Goal: Information Seeking & Learning: Learn about a topic

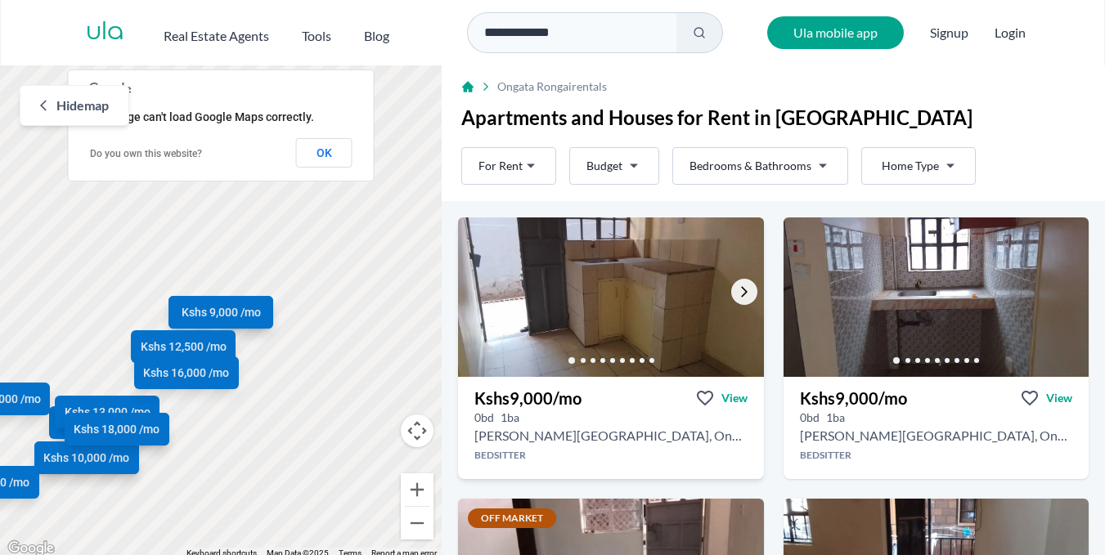
click at [738, 291] on icon "Go to the next property image" at bounding box center [744, 291] width 13 height 13
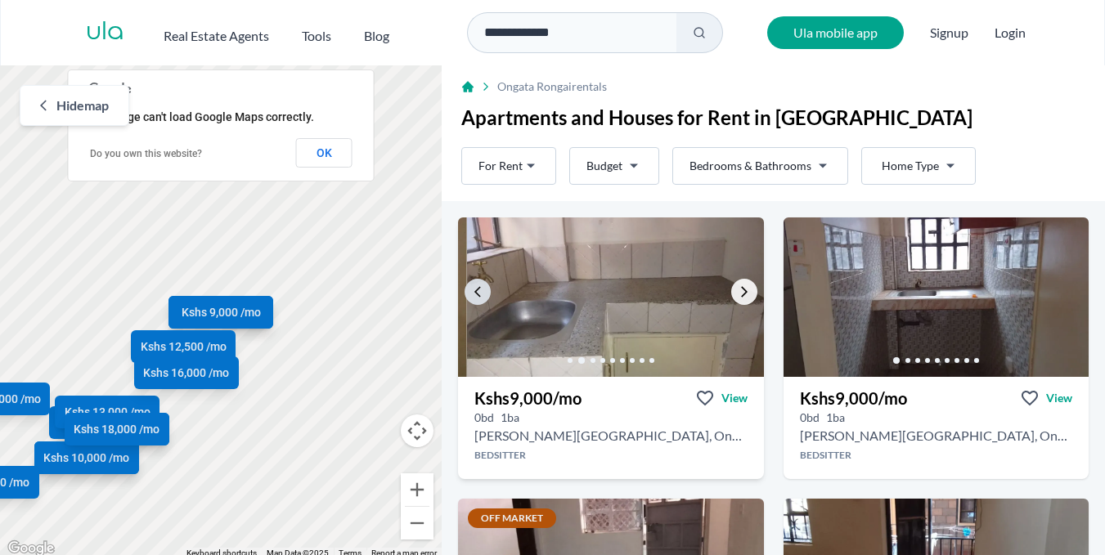
click at [738, 291] on icon "Go to the next property image" at bounding box center [744, 291] width 13 height 13
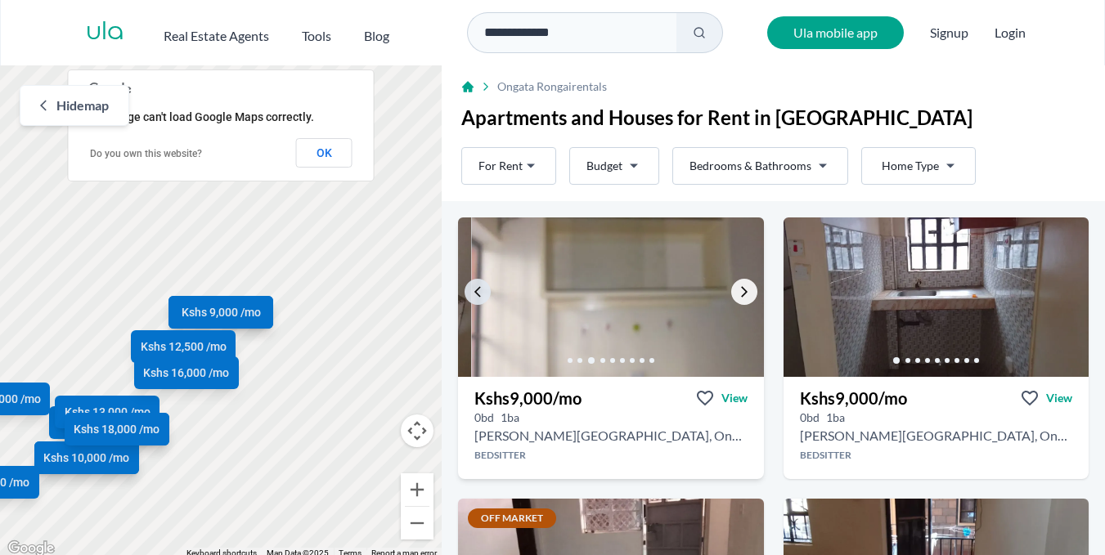
click at [738, 291] on icon "Go to the next property image" at bounding box center [744, 291] width 13 height 13
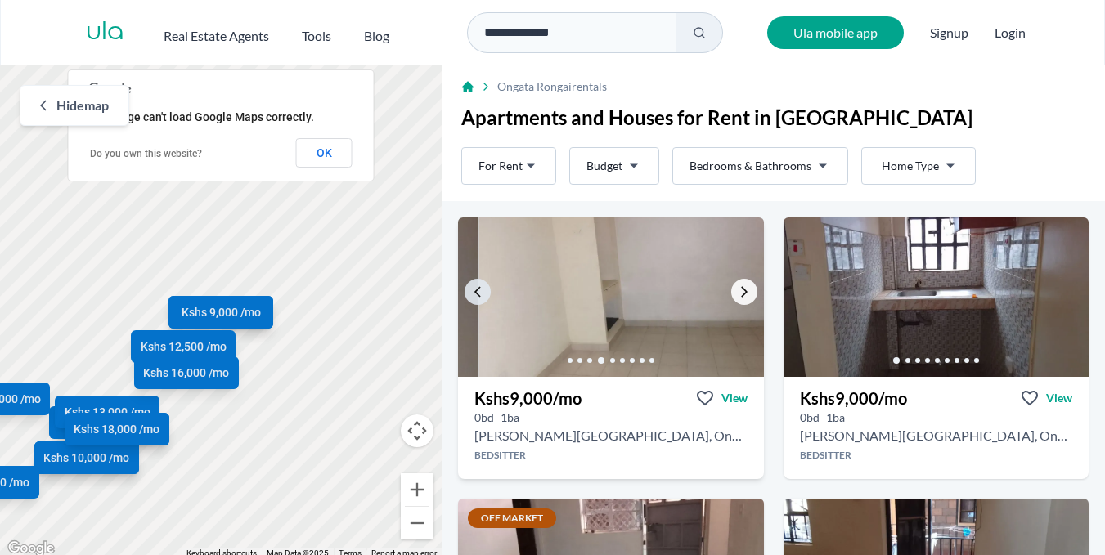
click at [738, 291] on icon "Go to the next property image" at bounding box center [744, 291] width 13 height 13
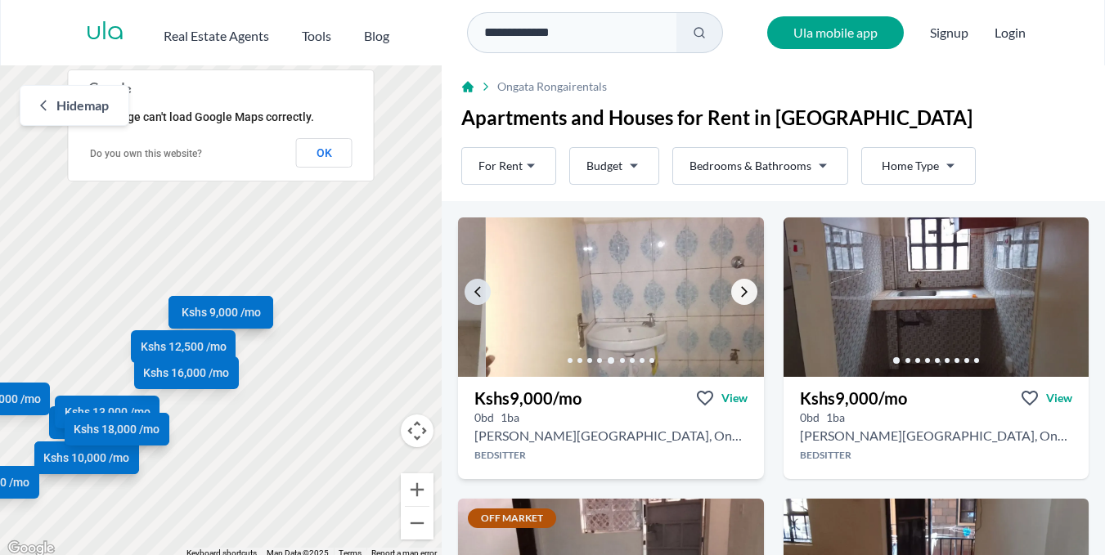
click at [738, 291] on icon "Go to the next property image" at bounding box center [744, 291] width 13 height 13
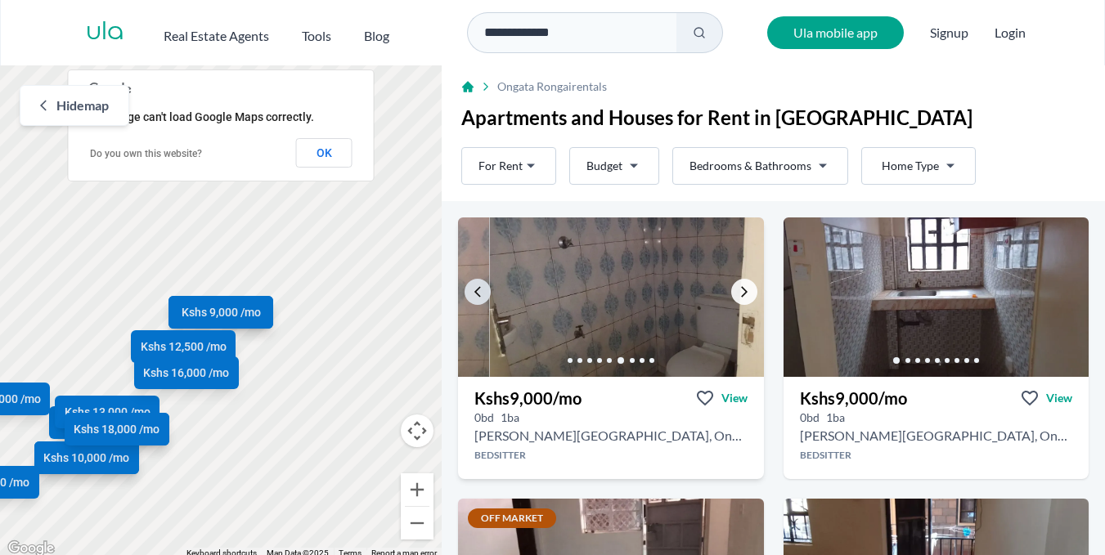
click at [738, 291] on icon "Go to the next property image" at bounding box center [744, 291] width 13 height 13
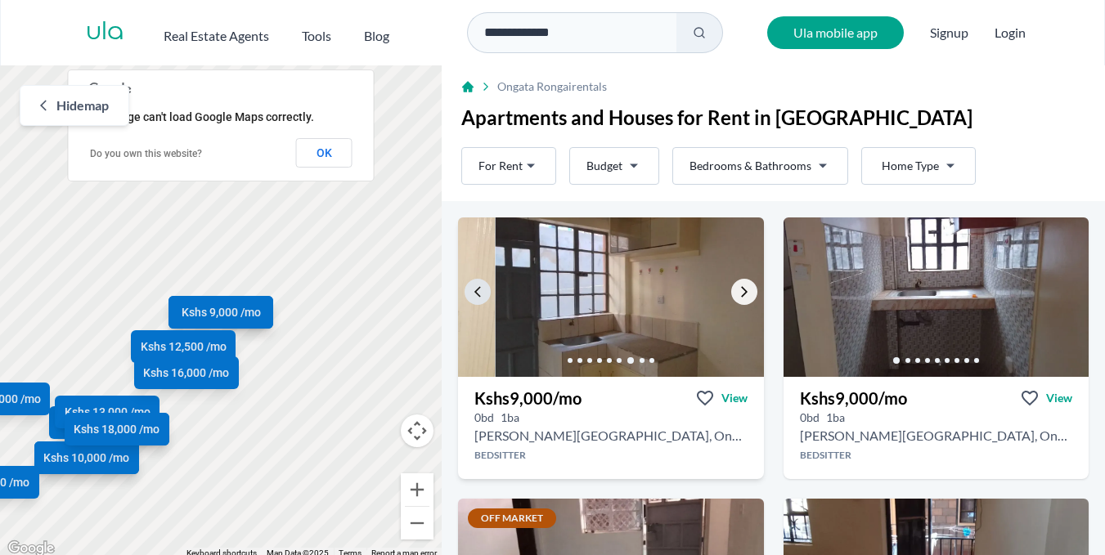
click at [738, 291] on icon "Go to the next property image" at bounding box center [744, 291] width 13 height 13
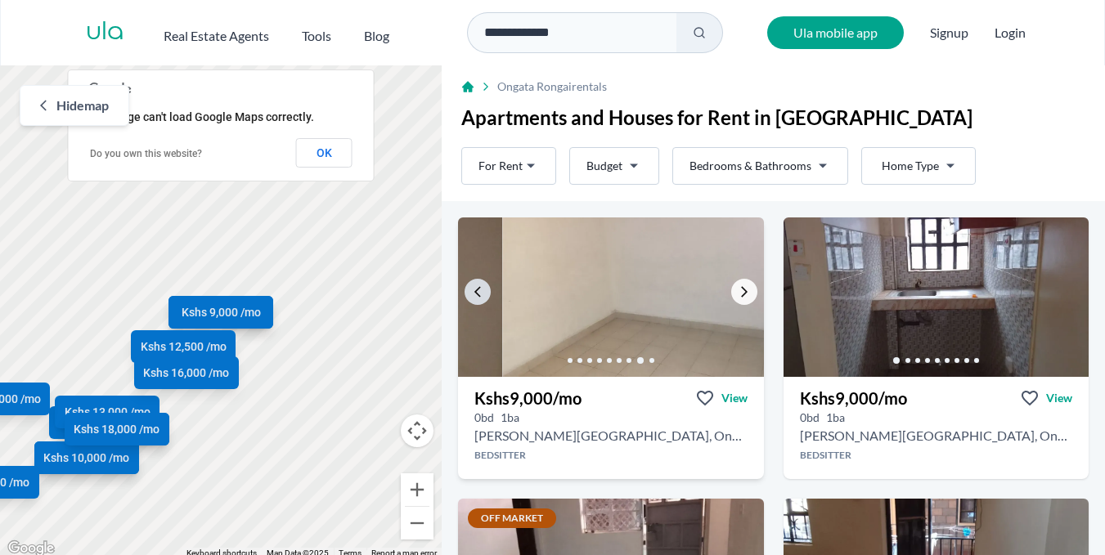
click at [738, 291] on icon "Go to the next property image" at bounding box center [744, 291] width 13 height 13
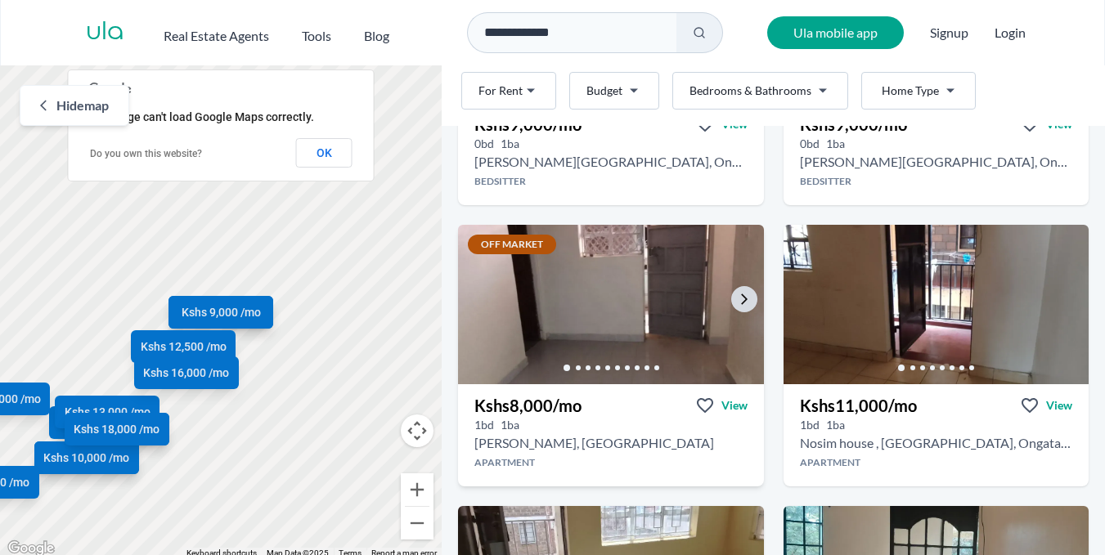
scroll to position [245, 0]
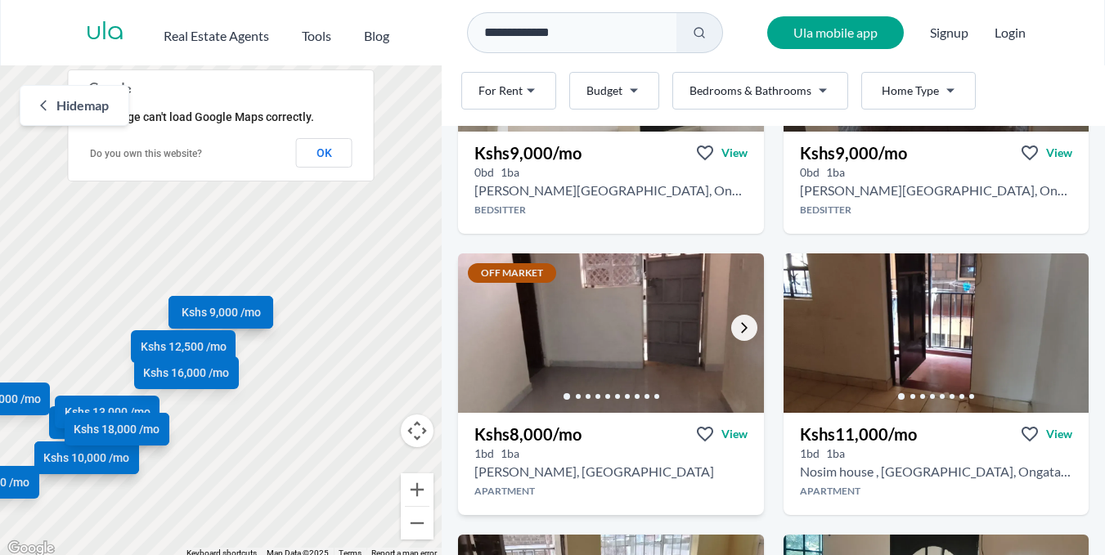
click at [738, 331] on icon "Go to the next property image" at bounding box center [744, 327] width 13 height 13
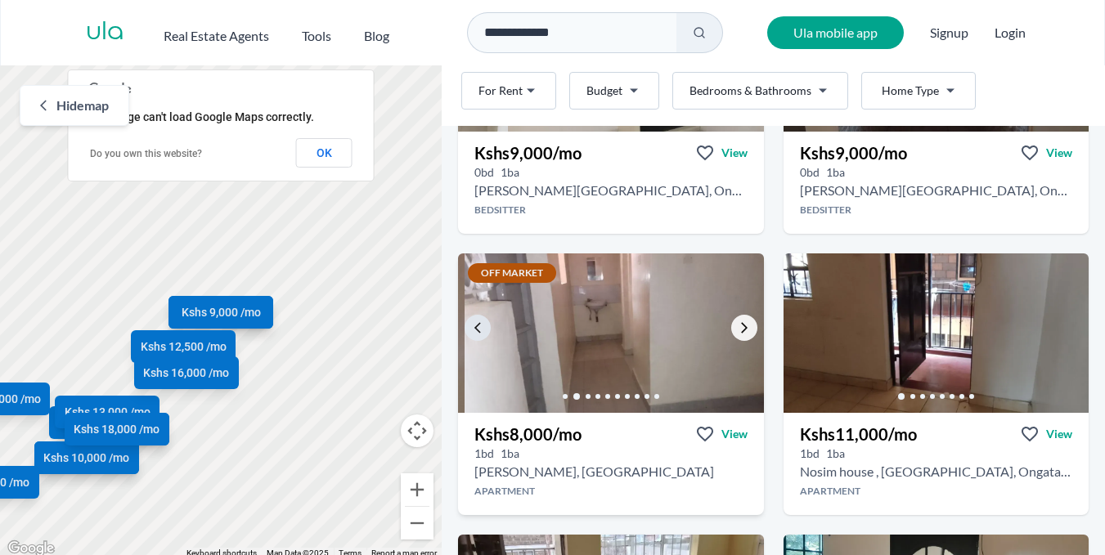
click at [738, 331] on icon "Go to the next property image" at bounding box center [744, 327] width 13 height 13
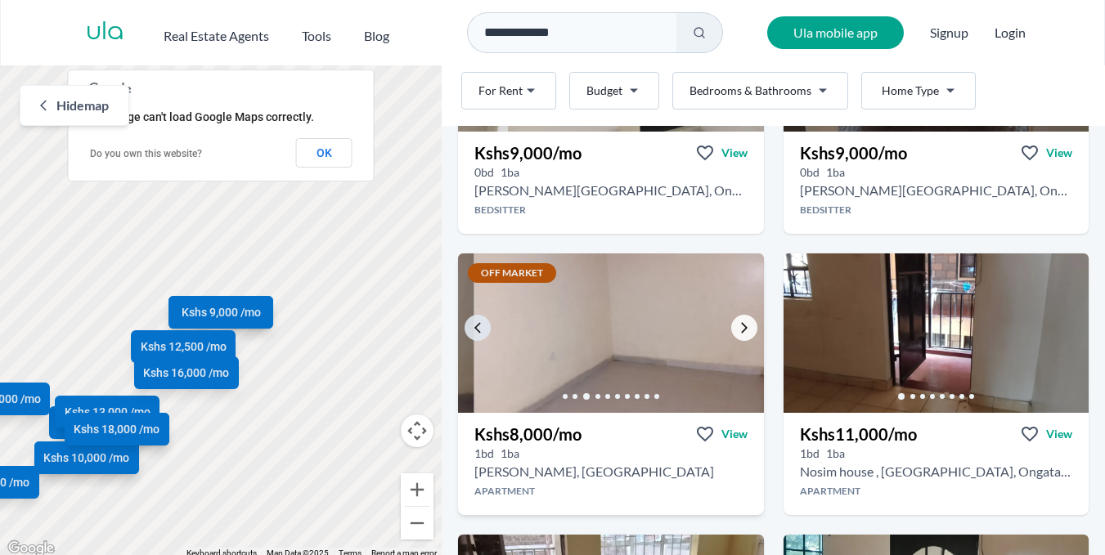
click at [738, 331] on icon "Go to the next property image" at bounding box center [744, 327] width 13 height 13
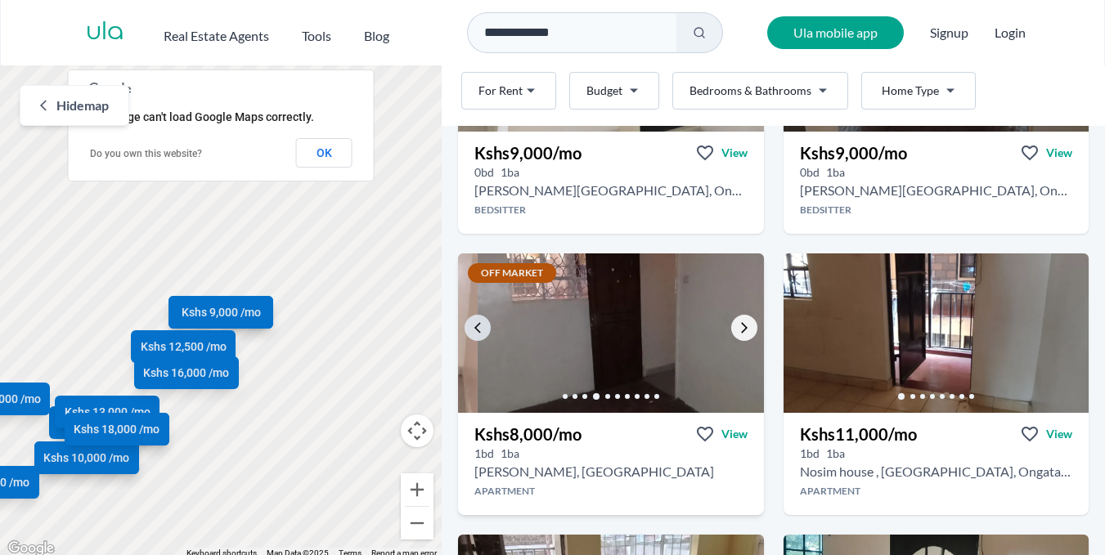
click at [738, 331] on icon "Go to the next property image" at bounding box center [744, 327] width 13 height 13
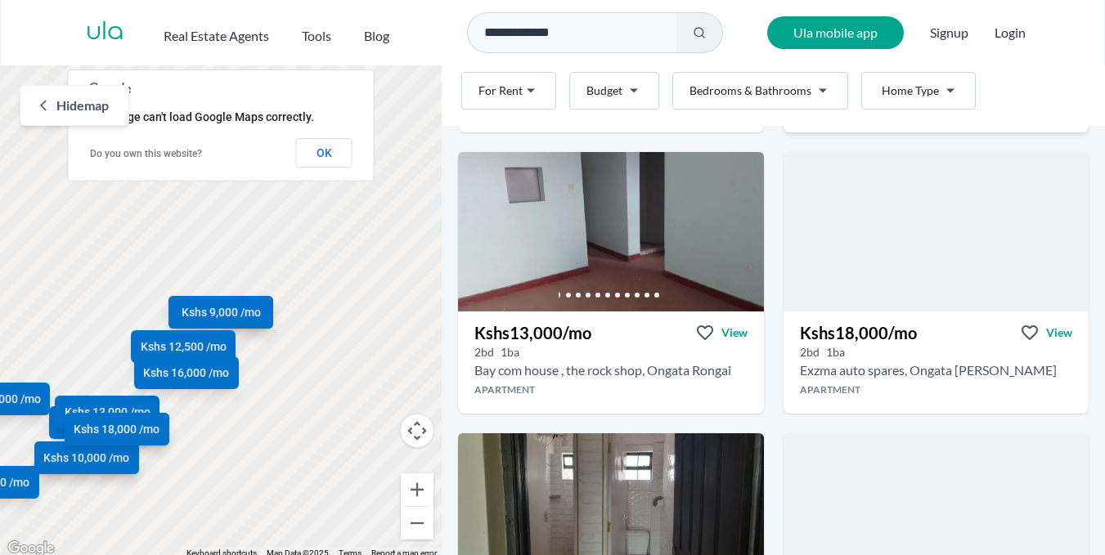
scroll to position [1391, 0]
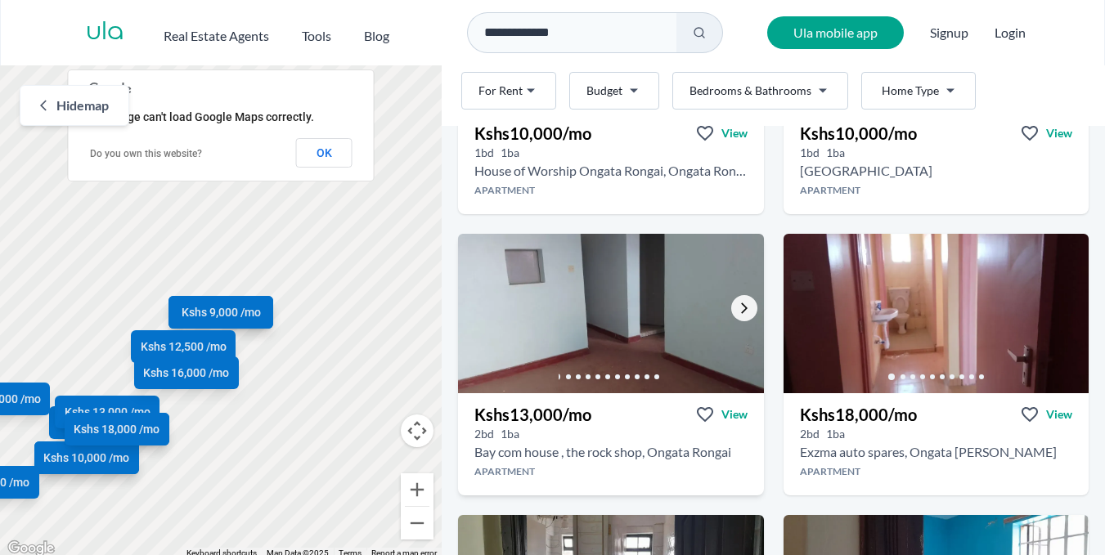
click at [741, 311] on icon "Go to the next property image" at bounding box center [744, 308] width 7 height 11
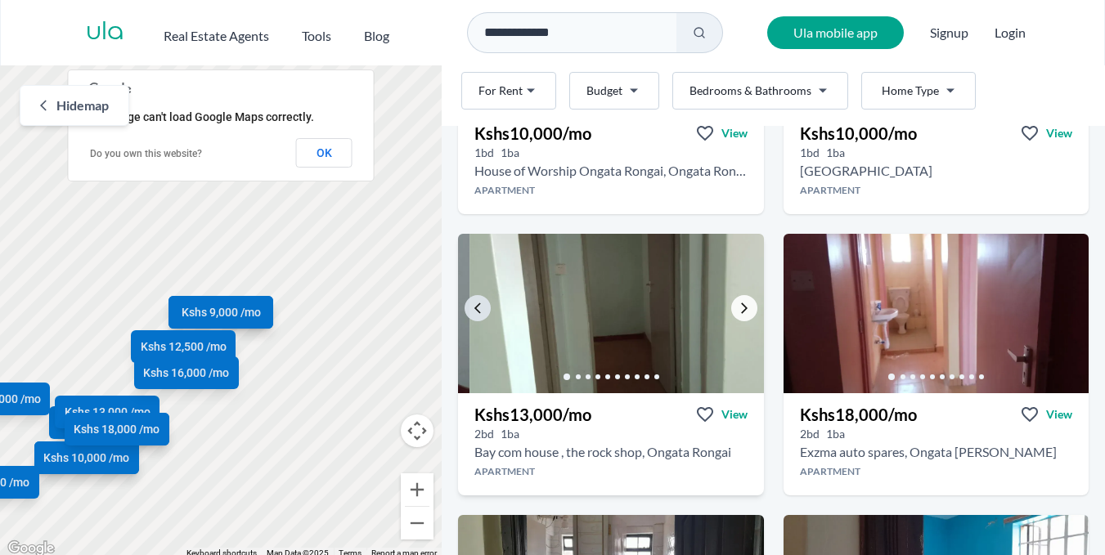
click at [741, 311] on icon "Go to the next property image" at bounding box center [744, 308] width 7 height 11
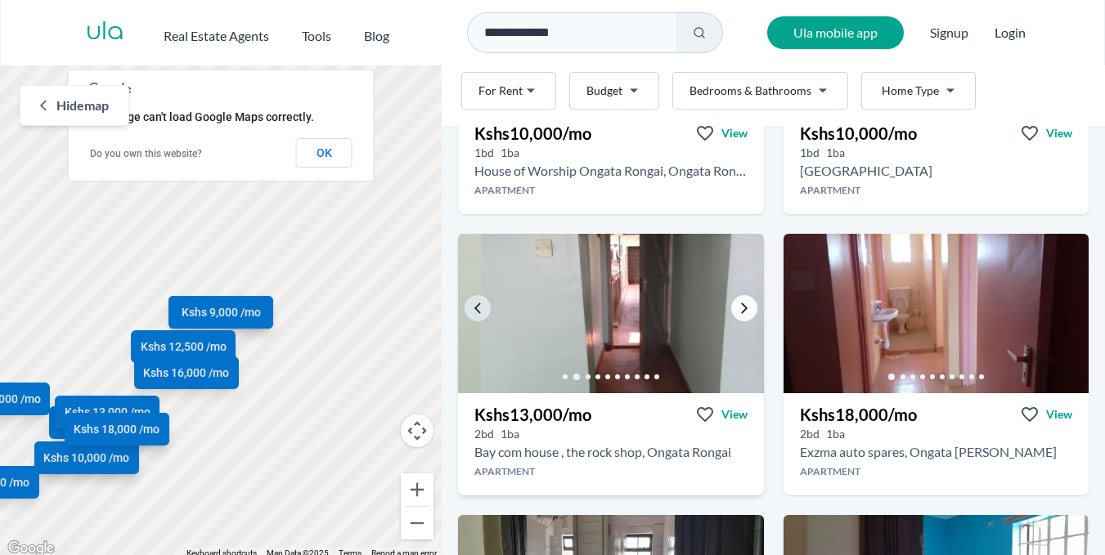
click at [741, 311] on icon "Go to the next property image" at bounding box center [744, 308] width 7 height 11
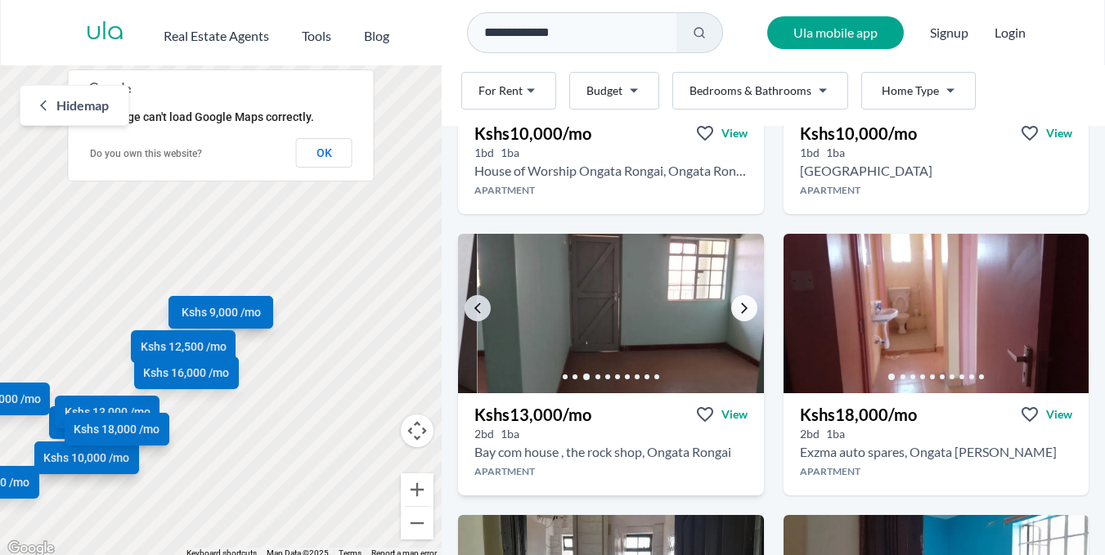
click at [741, 311] on icon "Go to the next property image" at bounding box center [744, 308] width 7 height 11
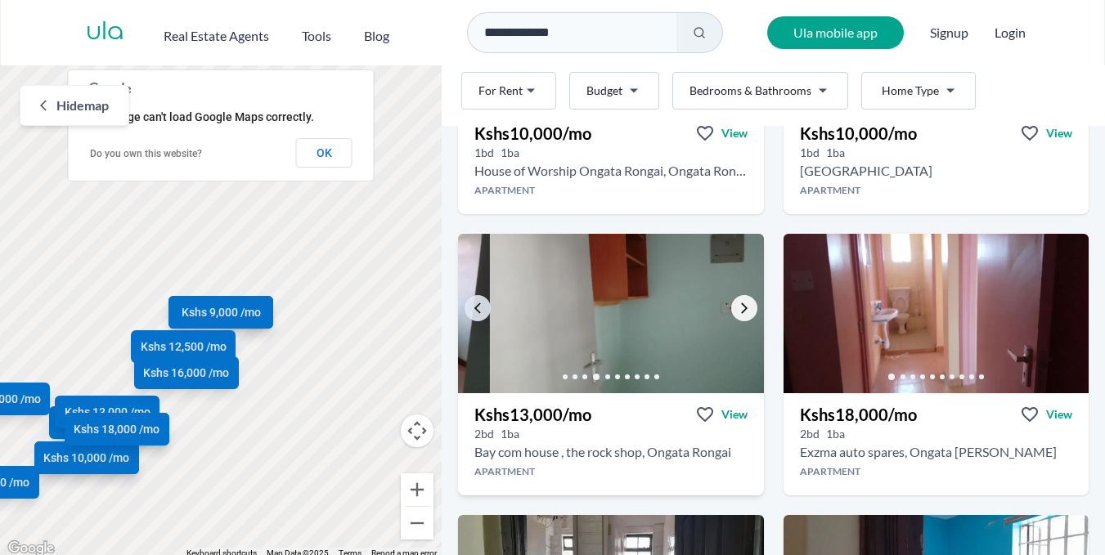
click at [741, 311] on icon "Go to the next property image" at bounding box center [744, 308] width 7 height 11
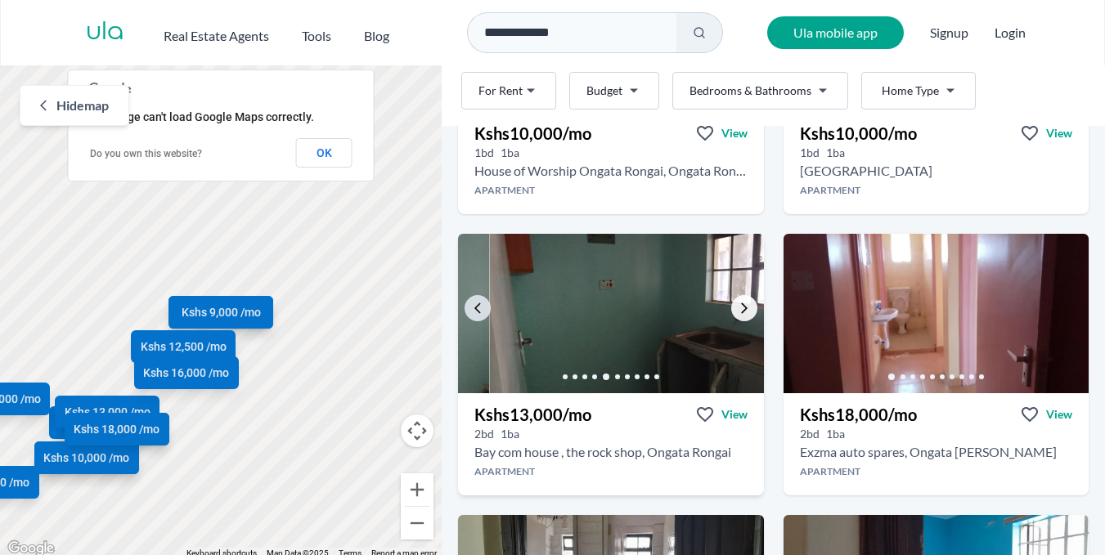
click at [741, 311] on icon "Go to the next property image" at bounding box center [744, 308] width 7 height 11
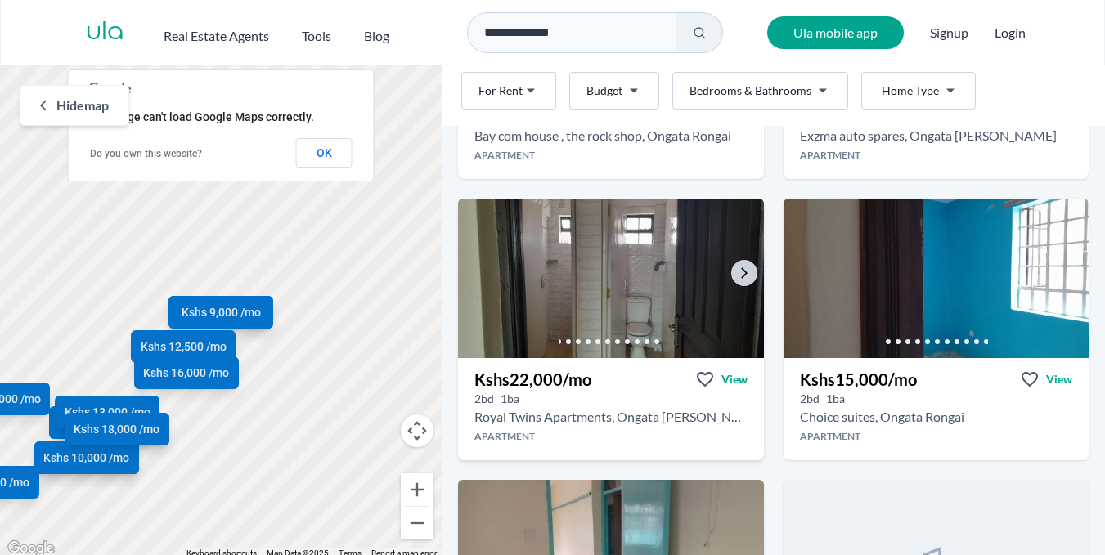
scroll to position [1718, 0]
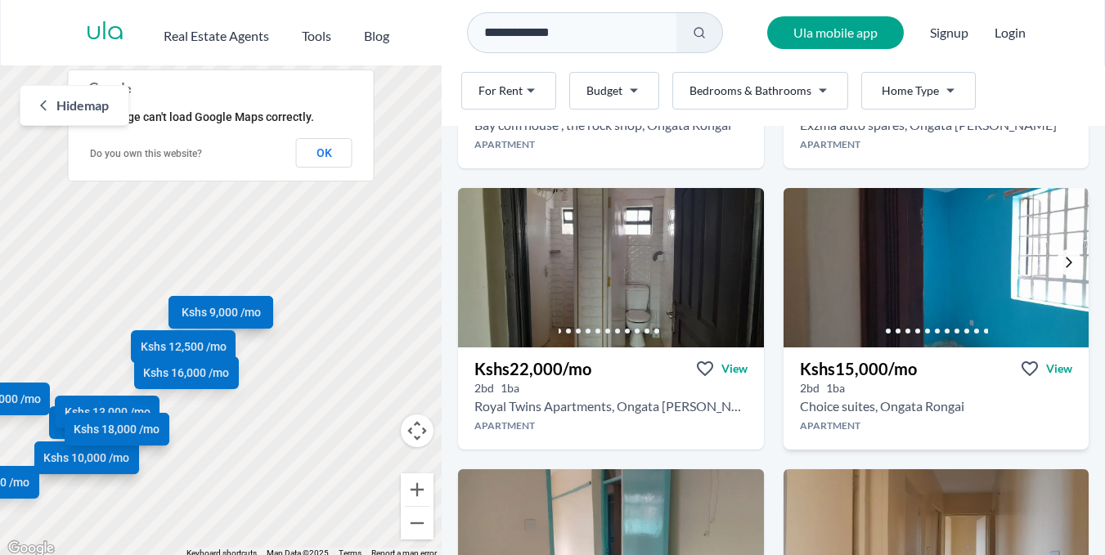
click at [1058, 254] on link "Go to the next property image" at bounding box center [1069, 262] width 26 height 26
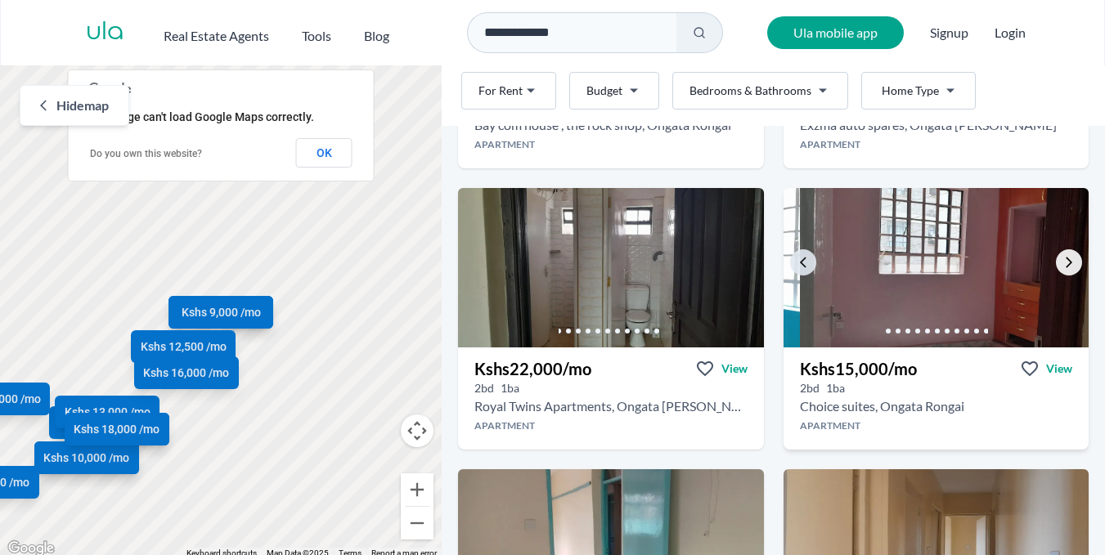
click at [1063, 258] on icon "Go to the next property image" at bounding box center [1069, 262] width 13 height 13
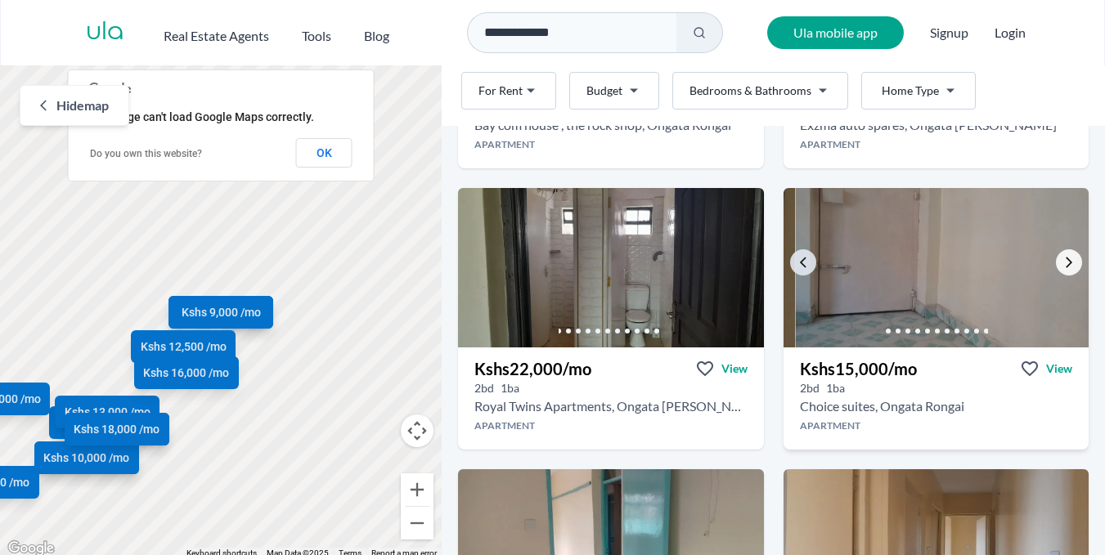
click at [1063, 258] on icon "Go to the next property image" at bounding box center [1069, 262] width 13 height 13
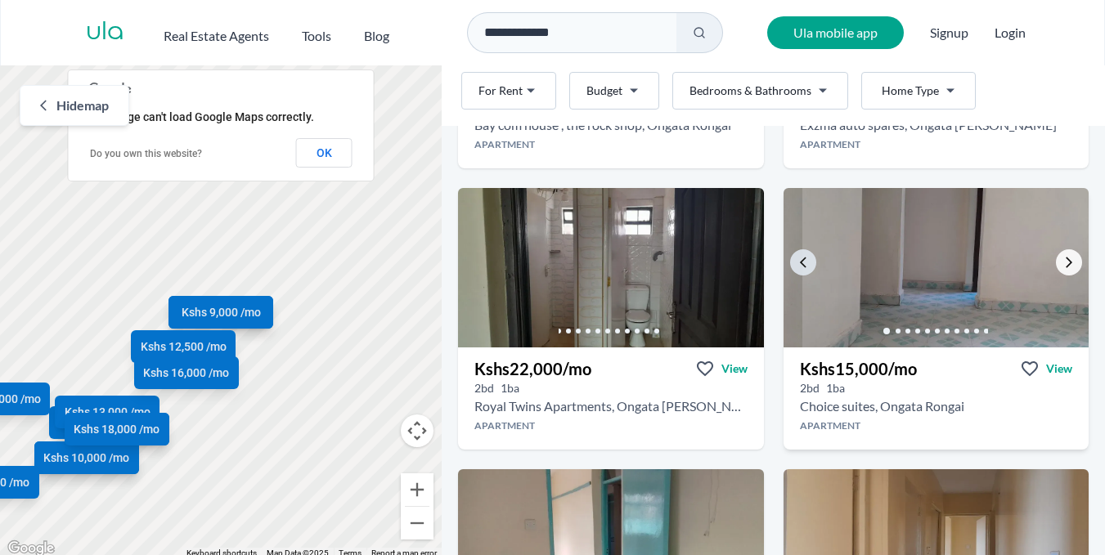
click at [1063, 258] on icon "Go to the next property image" at bounding box center [1069, 262] width 13 height 13
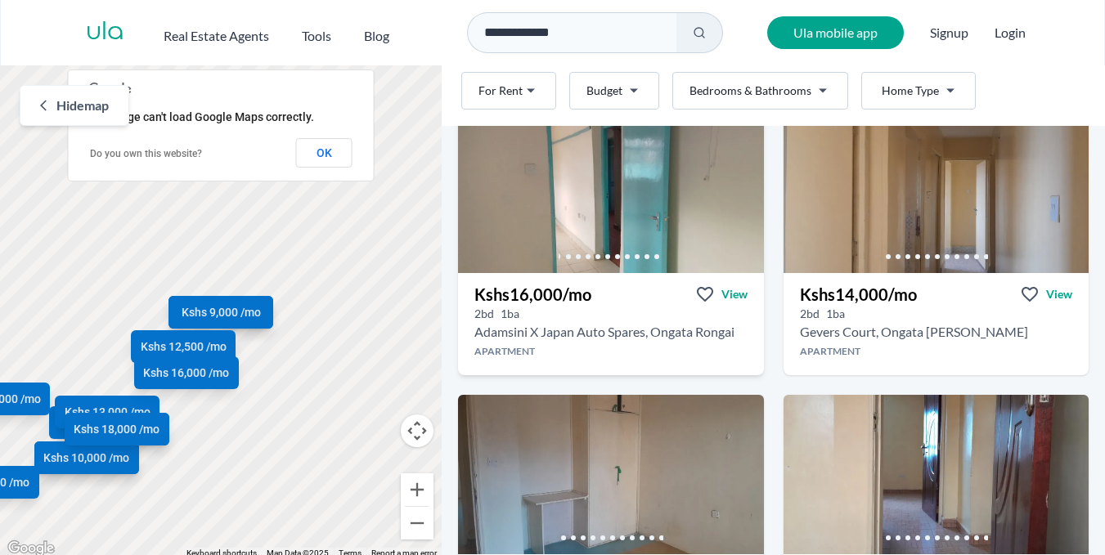
scroll to position [2045, 0]
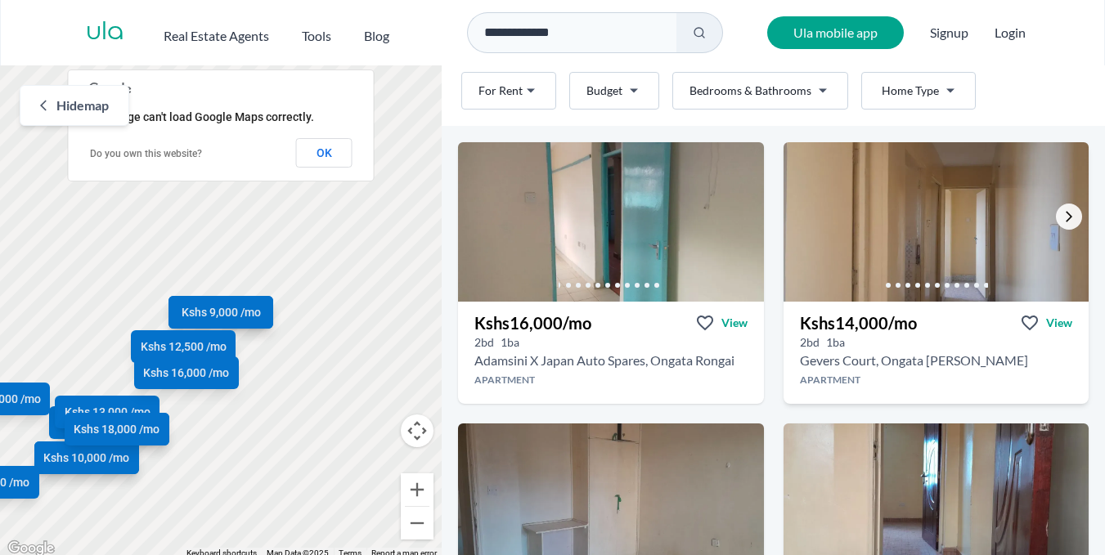
click at [1063, 222] on icon "Go to the next property image" at bounding box center [1069, 216] width 13 height 13
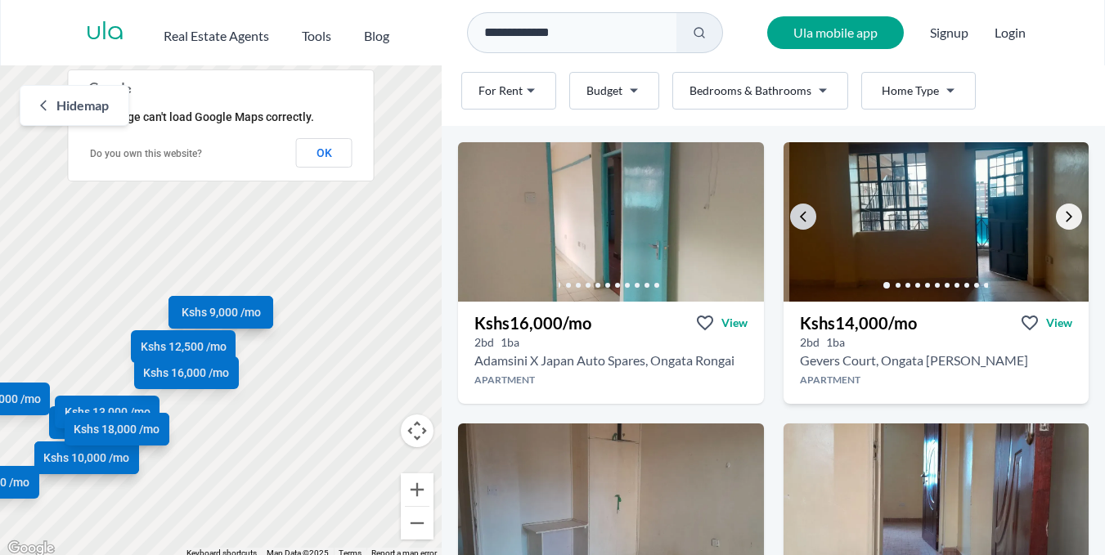
click at [1063, 218] on icon "Go to the next property image" at bounding box center [1069, 216] width 13 height 13
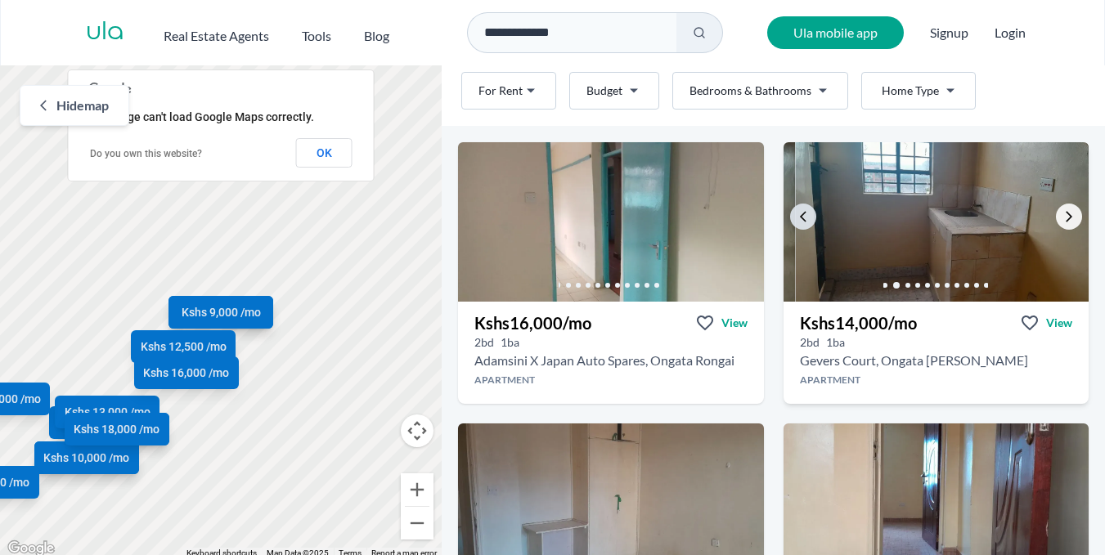
click at [1063, 218] on icon "Go to the next property image" at bounding box center [1069, 216] width 13 height 13
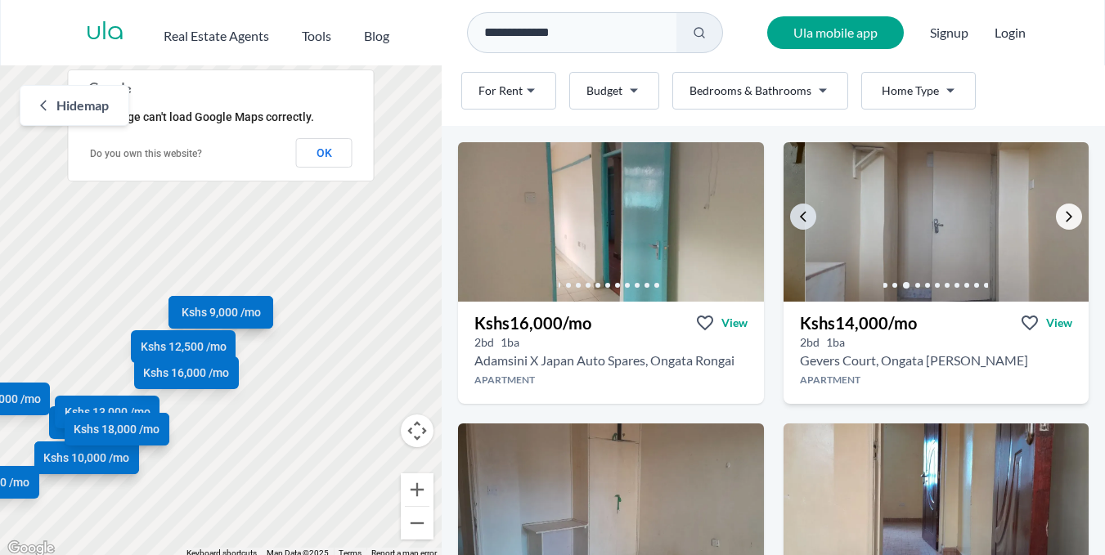
click at [1063, 218] on icon "Go to the next property image" at bounding box center [1069, 216] width 13 height 13
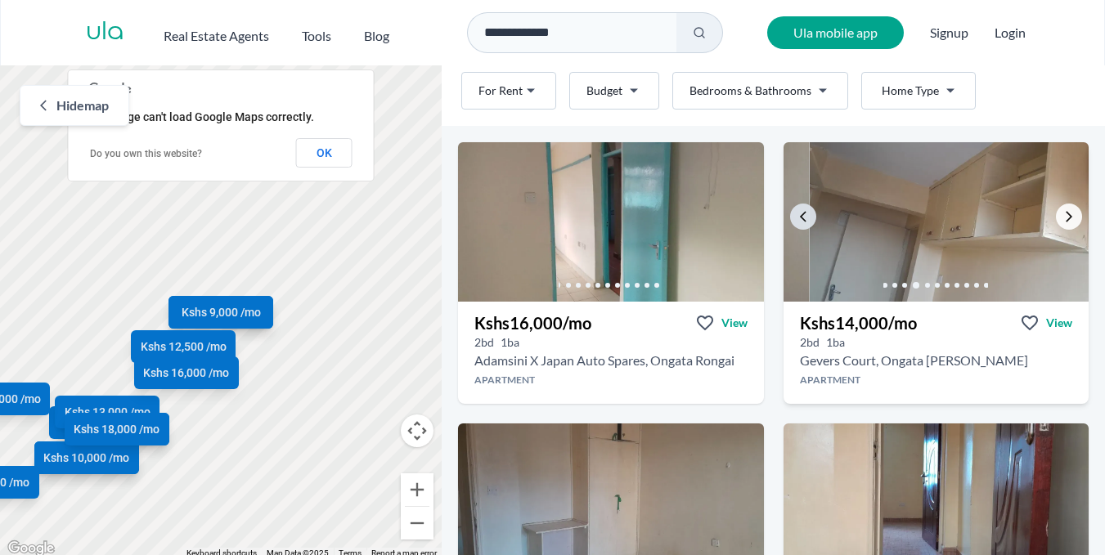
click at [1063, 218] on icon "Go to the next property image" at bounding box center [1069, 216] width 13 height 13
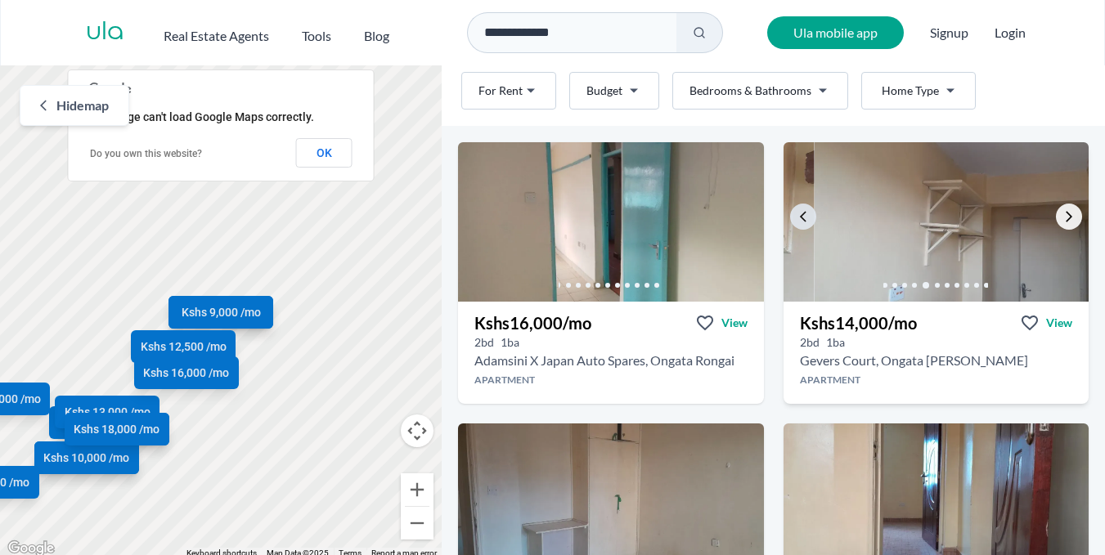
click at [1063, 218] on icon "Go to the next property image" at bounding box center [1069, 216] width 13 height 13
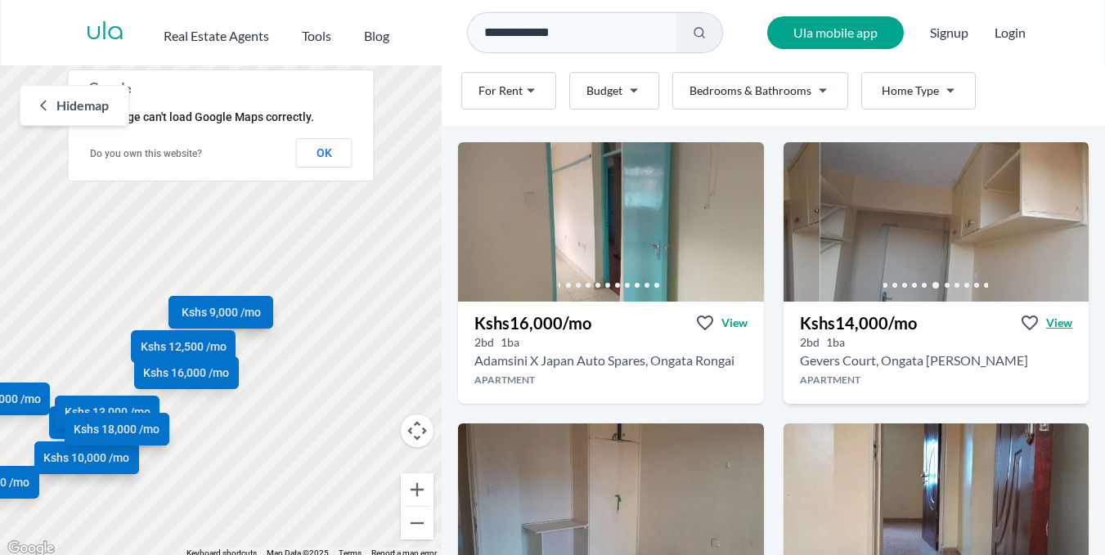
click at [1054, 323] on span "View" at bounding box center [1059, 323] width 26 height 16
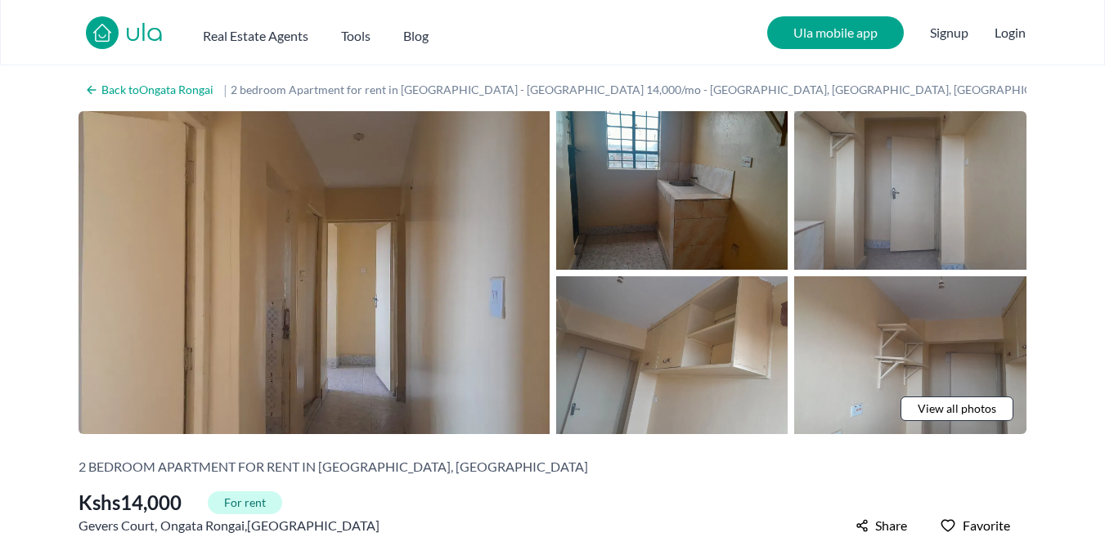
click at [943, 413] on span "View all photos" at bounding box center [957, 409] width 79 height 16
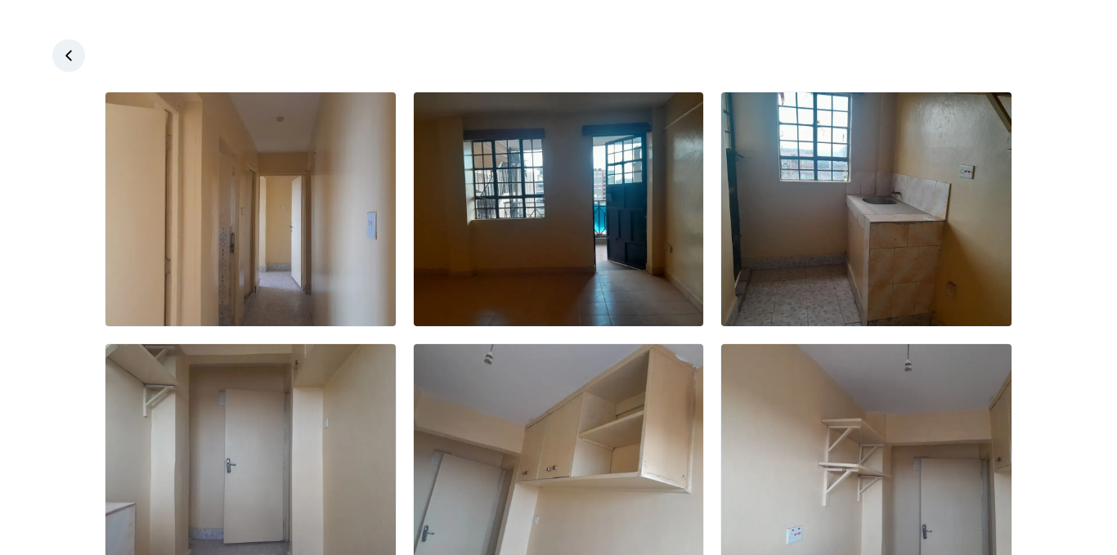
click at [70, 60] on icon at bounding box center [68, 55] width 7 height 11
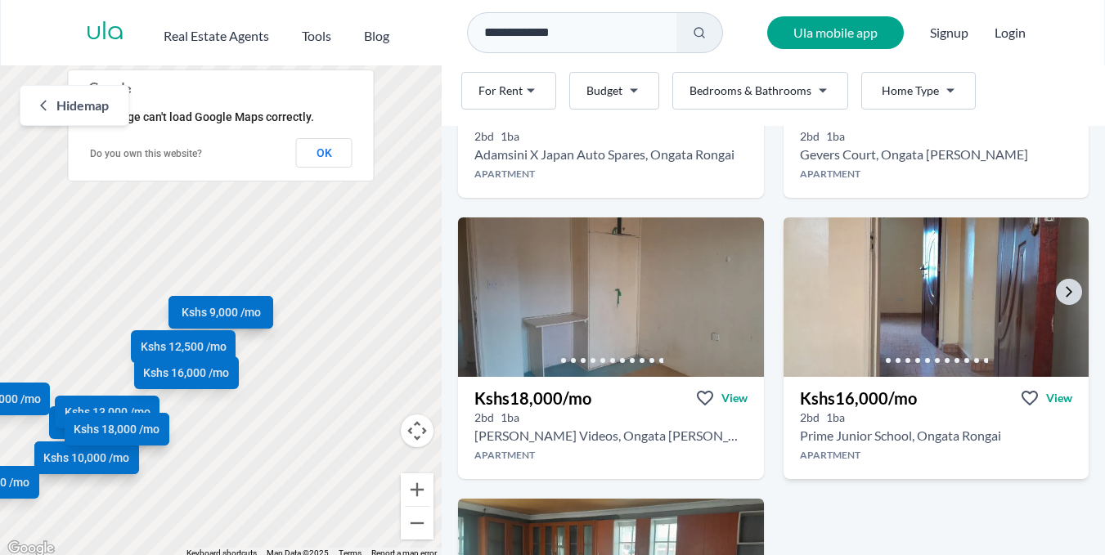
scroll to position [2209, 0]
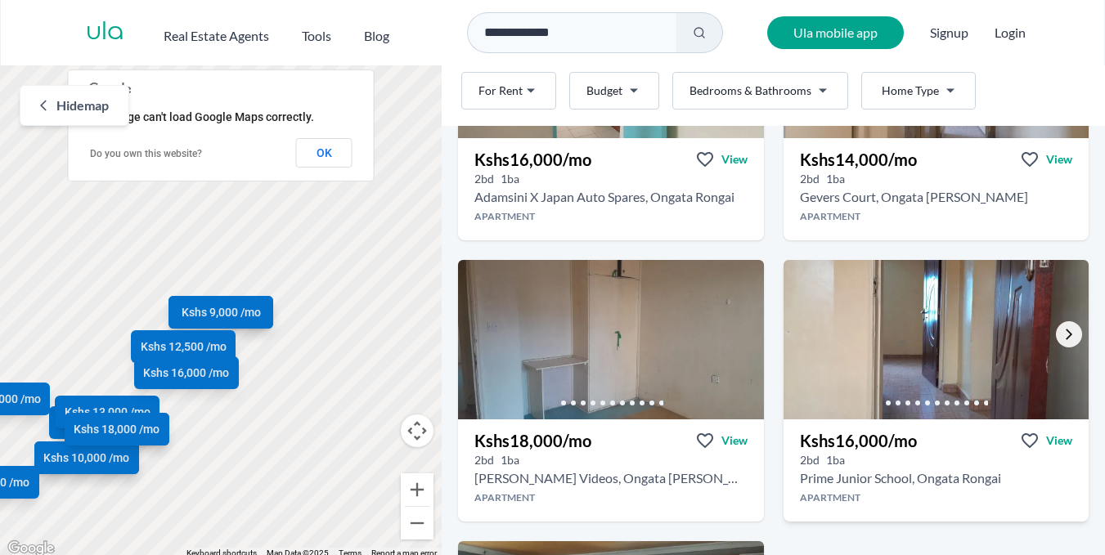
click at [1063, 337] on icon "Go to the next property image" at bounding box center [1069, 334] width 13 height 13
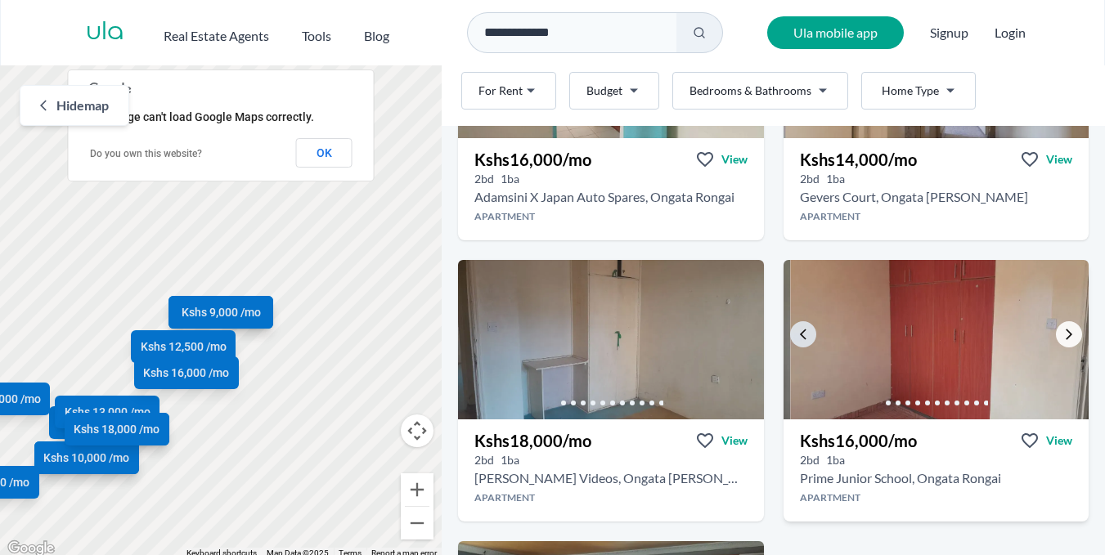
click at [1063, 337] on icon "Go to the next property image" at bounding box center [1069, 334] width 13 height 13
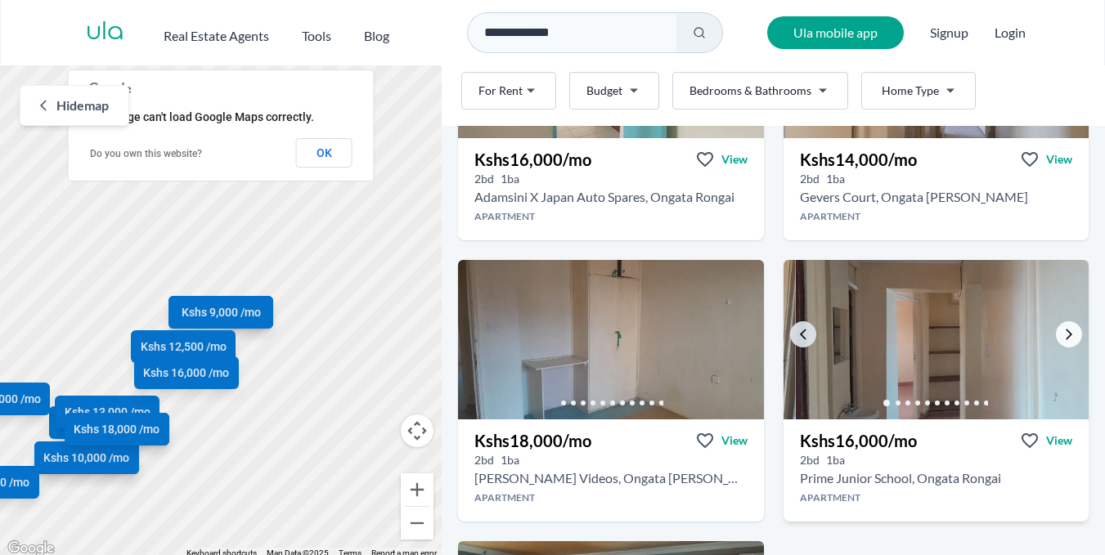
click at [1063, 337] on icon "Go to the next property image" at bounding box center [1069, 334] width 13 height 13
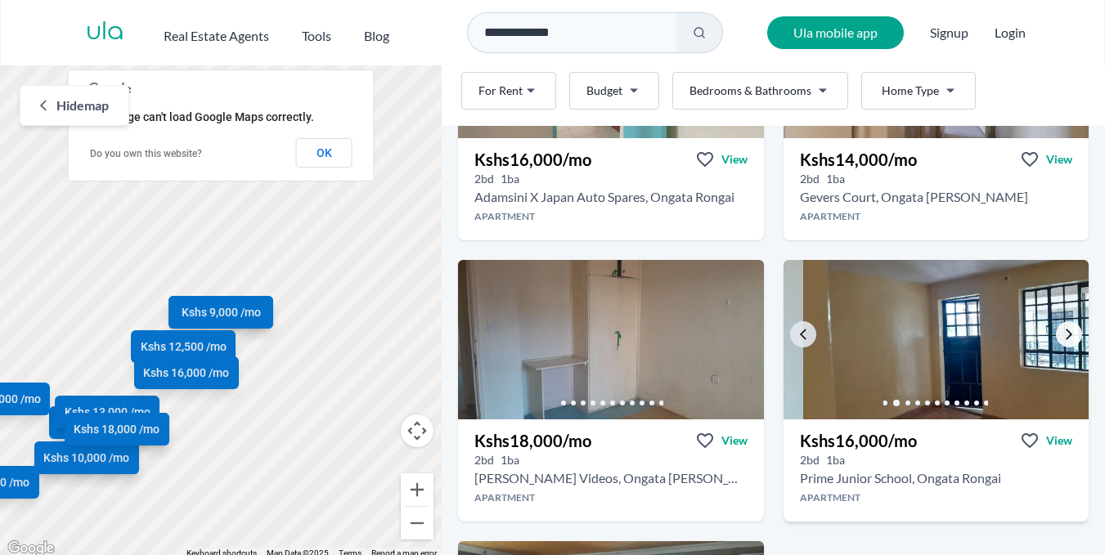
click at [1063, 337] on icon "Go to the next property image" at bounding box center [1069, 334] width 13 height 13
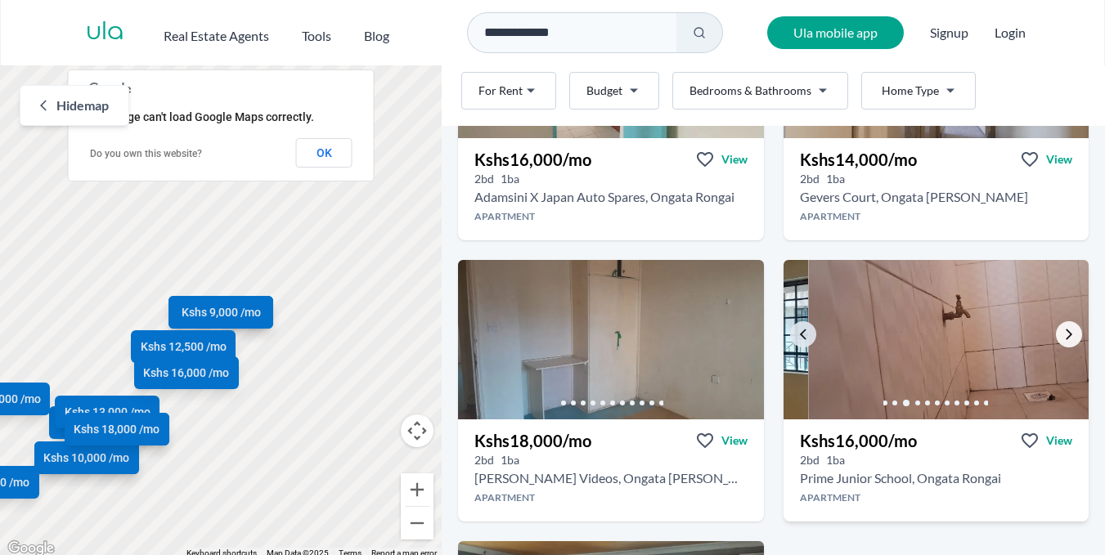
click at [1063, 337] on icon "Go to the next property image" at bounding box center [1069, 334] width 13 height 13
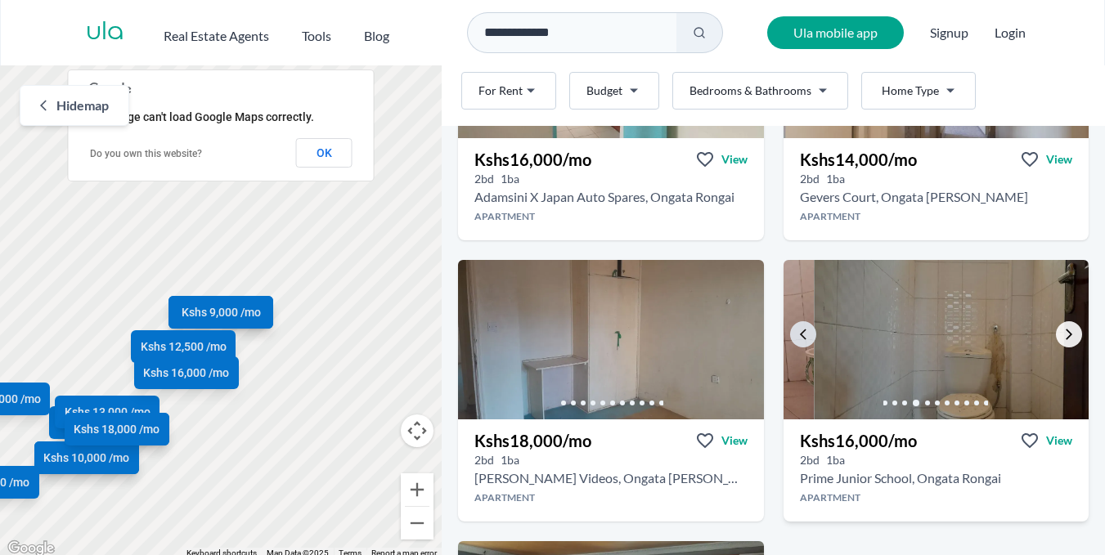
click at [1063, 337] on icon "Go to the next property image" at bounding box center [1069, 334] width 13 height 13
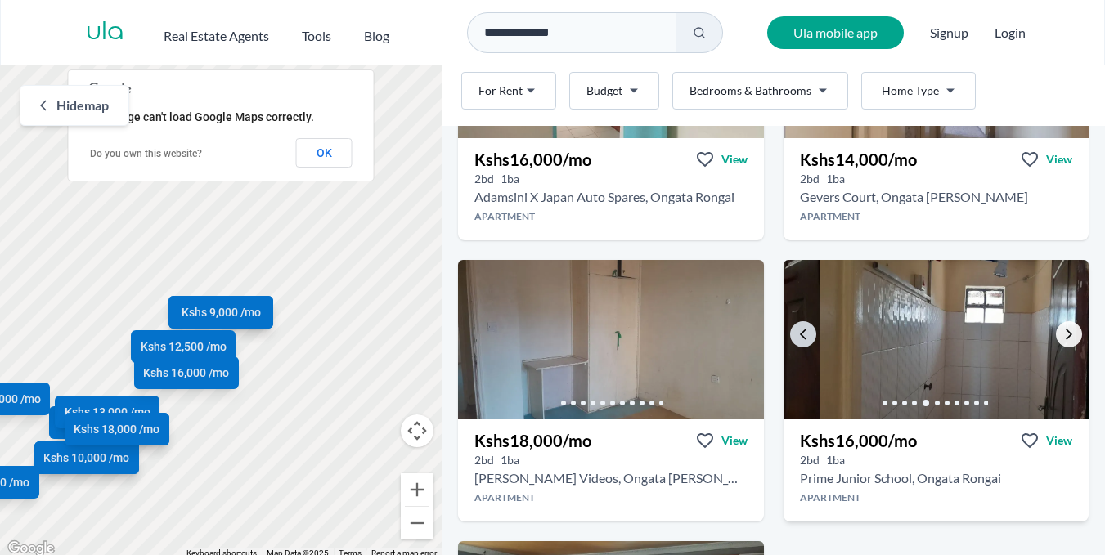
click at [1063, 337] on icon "Go to the next property image" at bounding box center [1069, 334] width 13 height 13
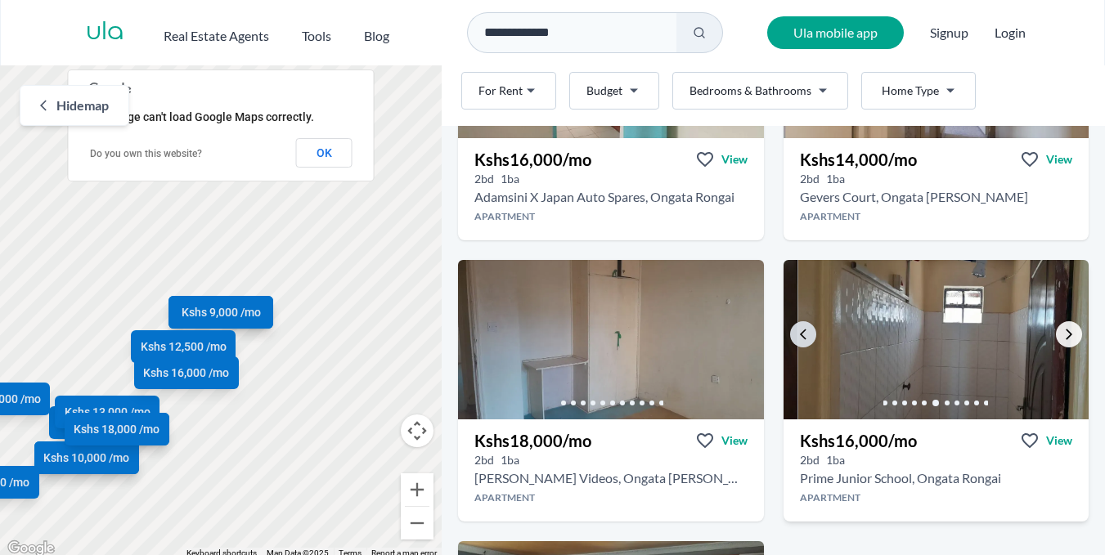
click at [1063, 337] on icon "Go to the next property image" at bounding box center [1069, 334] width 13 height 13
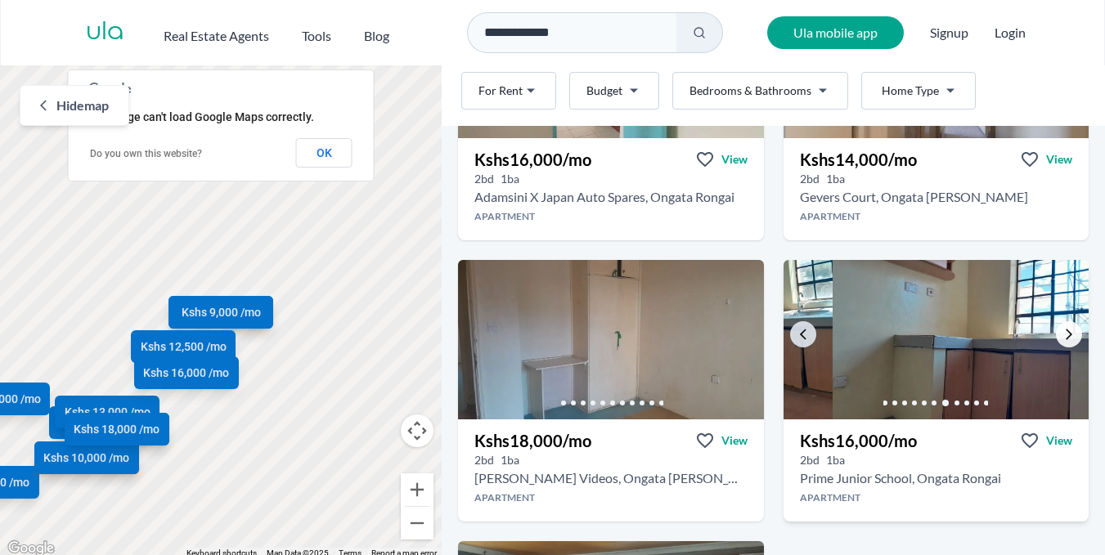
click at [1063, 337] on icon "Go to the next property image" at bounding box center [1069, 334] width 13 height 13
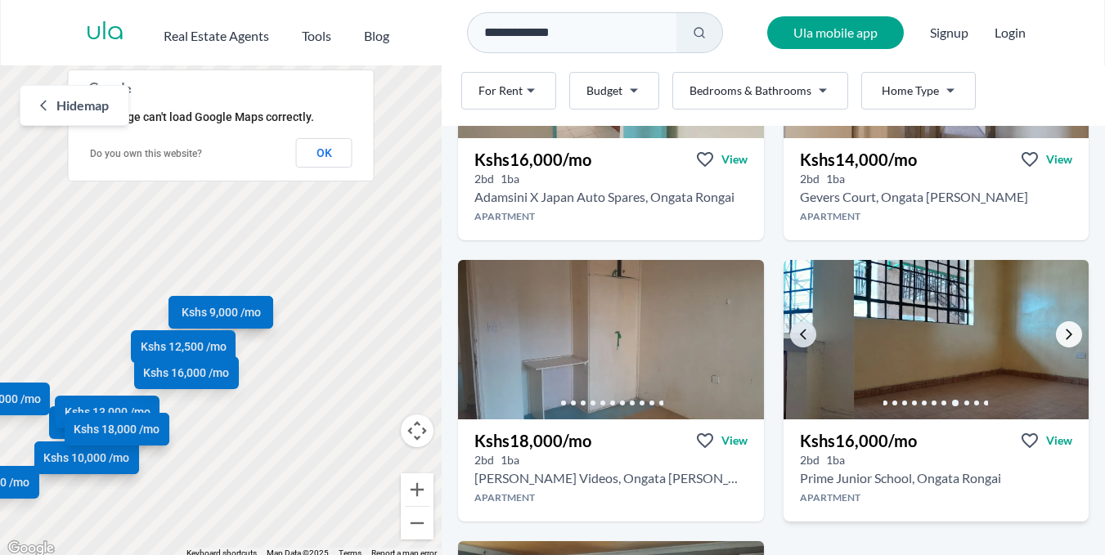
click at [1063, 337] on icon "Go to the next property image" at bounding box center [1069, 334] width 13 height 13
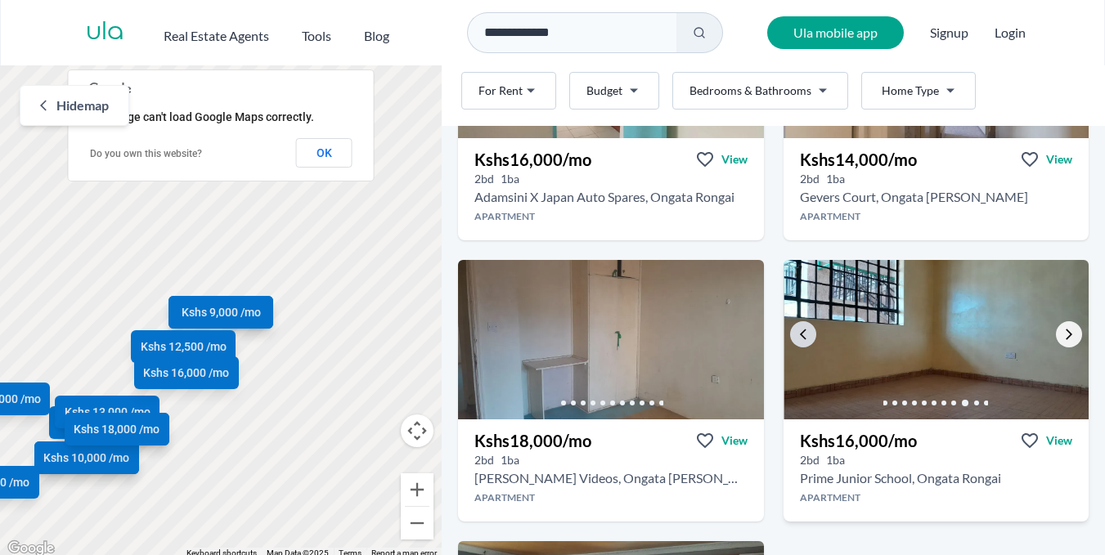
click at [1063, 337] on icon "Go to the next property image" at bounding box center [1069, 334] width 13 height 13
